Goal: Entertainment & Leisure: Consume media (video, audio)

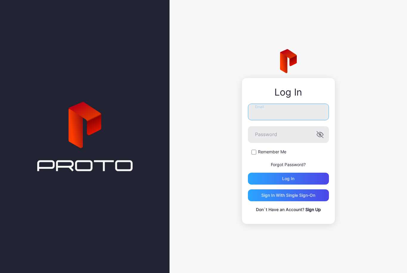
type input "**********"
click at [288, 179] on button "Log in" at bounding box center [288, 179] width 81 height 12
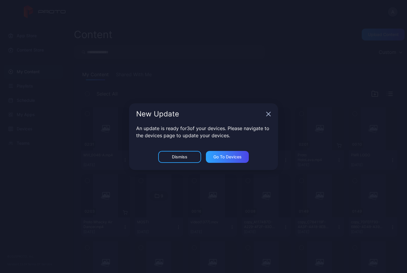
click at [169, 153] on div "Dismiss" at bounding box center [179, 157] width 43 height 12
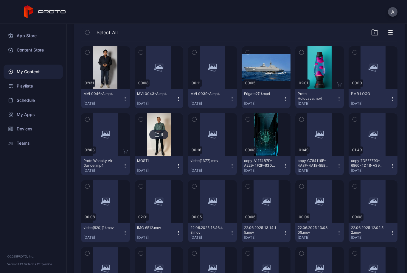
scroll to position [42, 0]
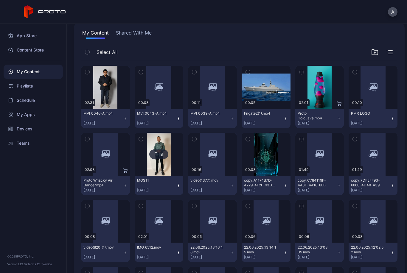
click at [394, 50] on div "Select All" at bounding box center [239, 53] width 317 height 15
click at [389, 54] on icon "button" at bounding box center [391, 54] width 4 height 0
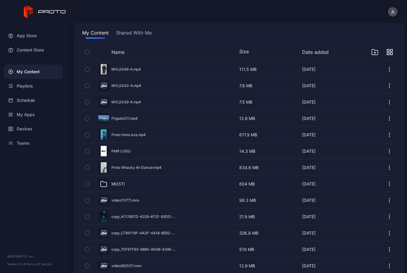
click at [389, 50] on icon "button" at bounding box center [390, 52] width 6 height 6
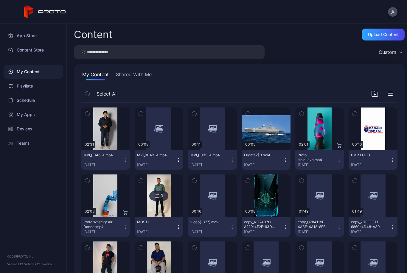
scroll to position [0, 0]
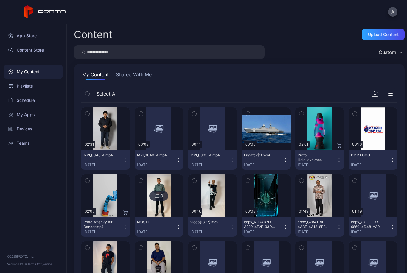
click at [387, 92] on div at bounding box center [382, 93] width 21 height 7
click at [391, 93] on icon "button" at bounding box center [390, 94] width 6 height 4
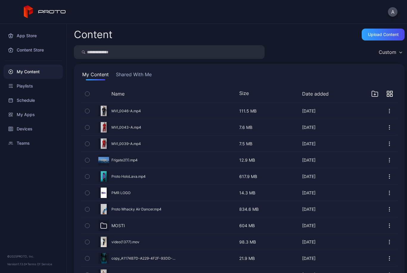
click at [392, 96] on icon "button" at bounding box center [390, 94] width 6 height 6
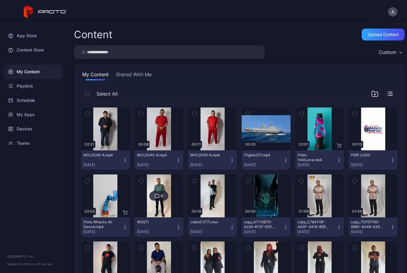
click at [392, 96] on div at bounding box center [382, 93] width 21 height 7
click at [392, 92] on icon "button" at bounding box center [391, 92] width 4 height 0
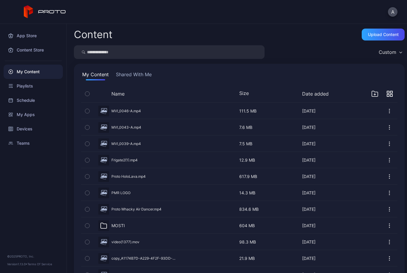
click at [395, 56] on div "Custom" at bounding box center [390, 52] width 29 height 9
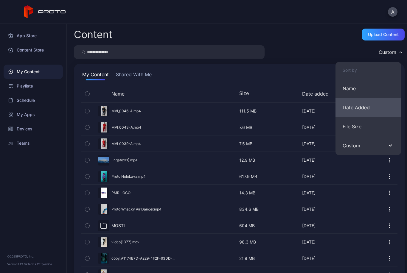
click at [377, 108] on button "Date Added" at bounding box center [369, 107] width 66 height 19
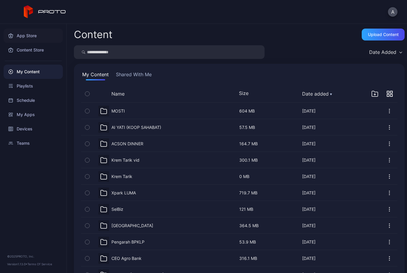
click at [46, 35] on div "App Store" at bounding box center [33, 36] width 59 height 14
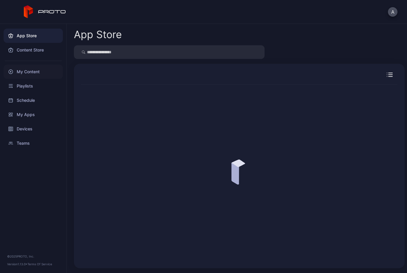
click at [43, 73] on div "My Content" at bounding box center [33, 72] width 59 height 14
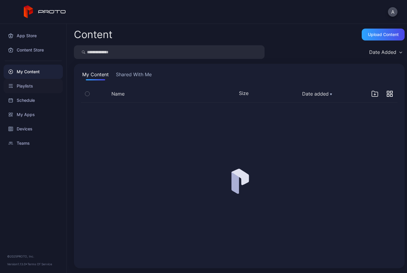
click at [37, 86] on div "Playlists" at bounding box center [33, 86] width 59 height 14
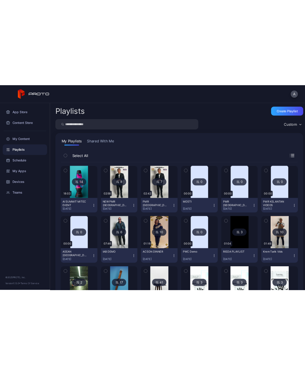
scroll to position [7, 0]
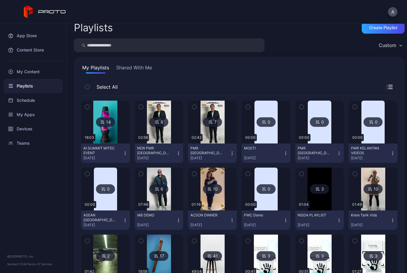
click at [101, 117] on img at bounding box center [105, 122] width 24 height 43
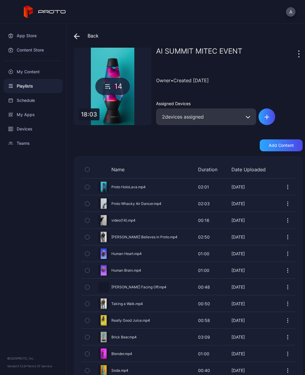
click at [118, 85] on div "14" at bounding box center [112, 86] width 35 height 17
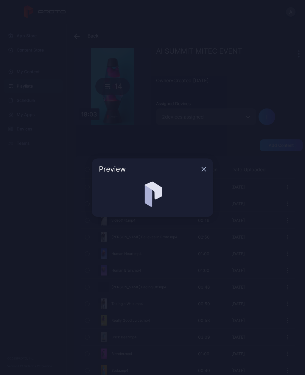
click at [204, 180] on div at bounding box center [152, 195] width 107 height 30
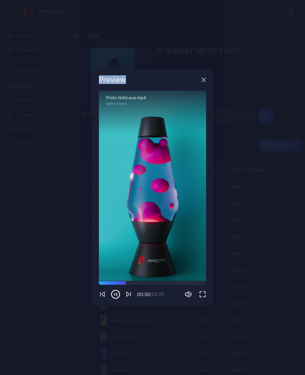
click at [200, 77] on div "Preview" at bounding box center [153, 79] width 122 height 21
click at [200, 76] on div "Preview" at bounding box center [153, 79] width 122 height 21
click at [204, 75] on div "Preview" at bounding box center [153, 79] width 122 height 21
click at [205, 78] on icon "button" at bounding box center [204, 80] width 5 height 5
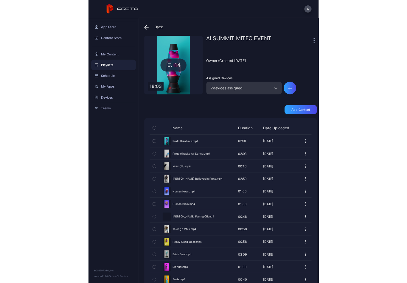
scroll to position [11, 0]
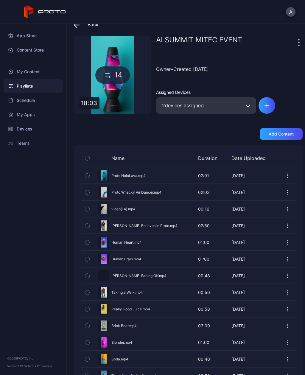
click at [108, 205] on div "Preview" at bounding box center [188, 209] width 215 height 16
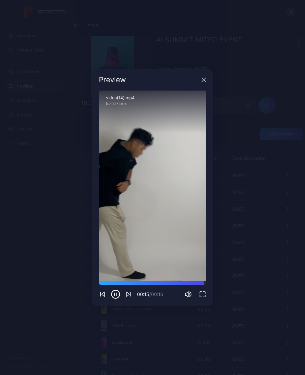
click at [203, 76] on div "Preview" at bounding box center [153, 79] width 122 height 21
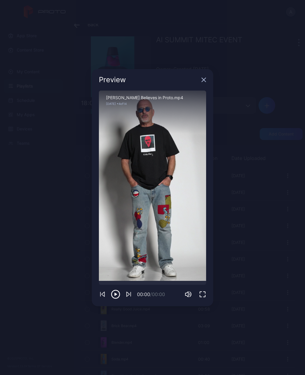
click at [204, 164] on div "Sorry, your browser doesn‘t support embedded videos" at bounding box center [152, 186] width 107 height 191
click at [116, 273] on div "00:00 / 02:50" at bounding box center [152, 291] width 107 height 18
click at [203, 75] on div "Preview" at bounding box center [153, 79] width 122 height 21
click at [205, 78] on icon "button" at bounding box center [204, 80] width 5 height 5
